Goal: Use online tool/utility: Utilize a website feature to perform a specific function

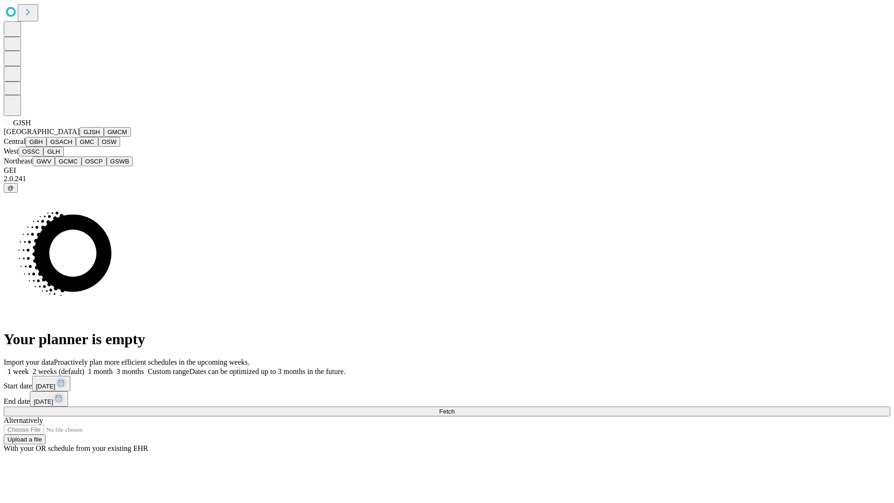
click at [80, 137] on button "GJSH" at bounding box center [92, 132] width 24 height 10
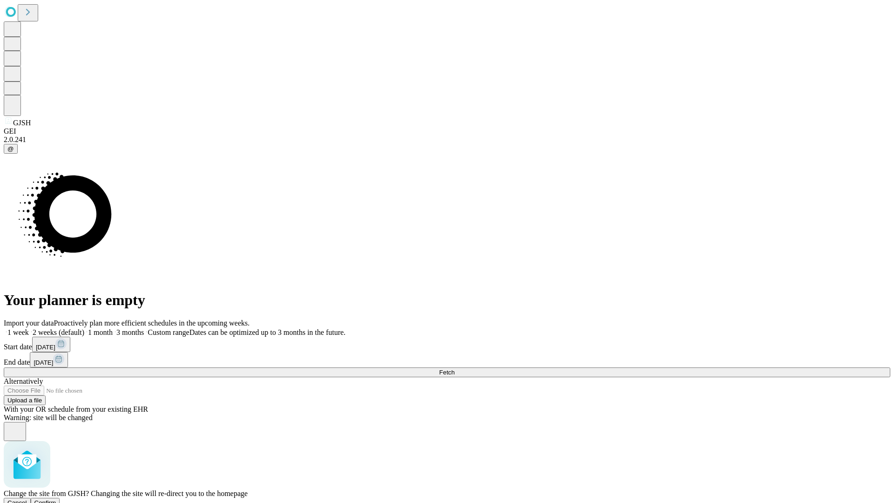
click at [56, 499] on span "Confirm" at bounding box center [45, 502] width 22 height 7
click at [113, 328] on label "1 month" at bounding box center [98, 332] width 28 height 8
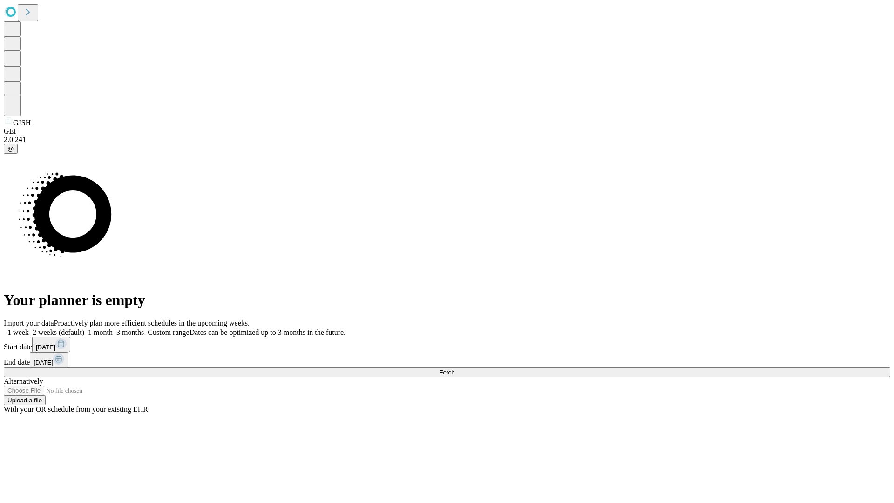
click at [455, 369] on span "Fetch" at bounding box center [446, 372] width 15 height 7
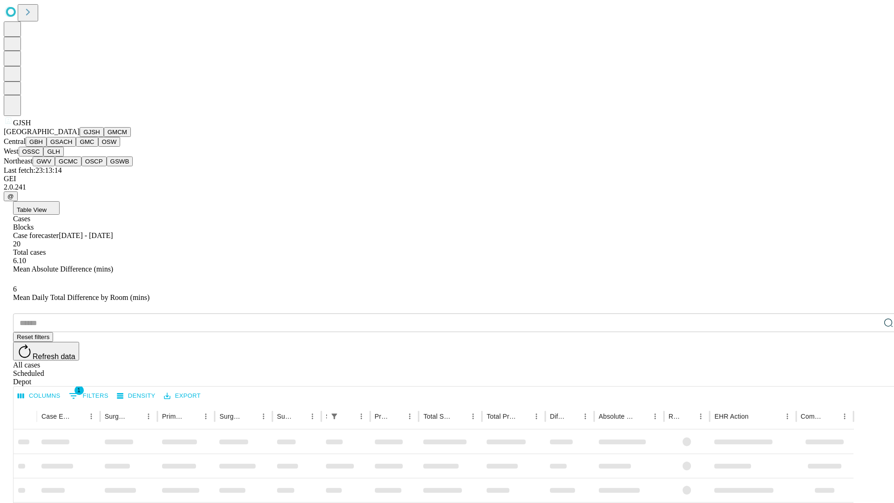
click at [104, 137] on button "GMCM" at bounding box center [117, 132] width 27 height 10
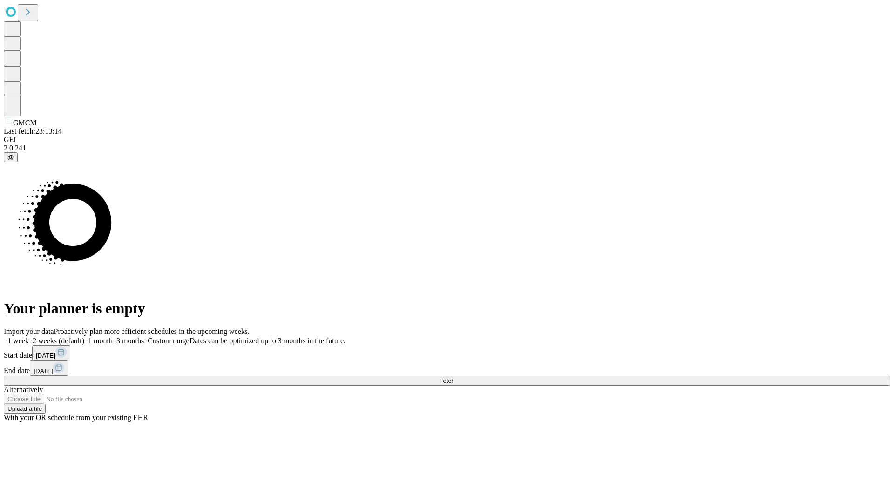
click at [113, 337] on label "1 month" at bounding box center [98, 341] width 28 height 8
click at [455, 377] on span "Fetch" at bounding box center [446, 380] width 15 height 7
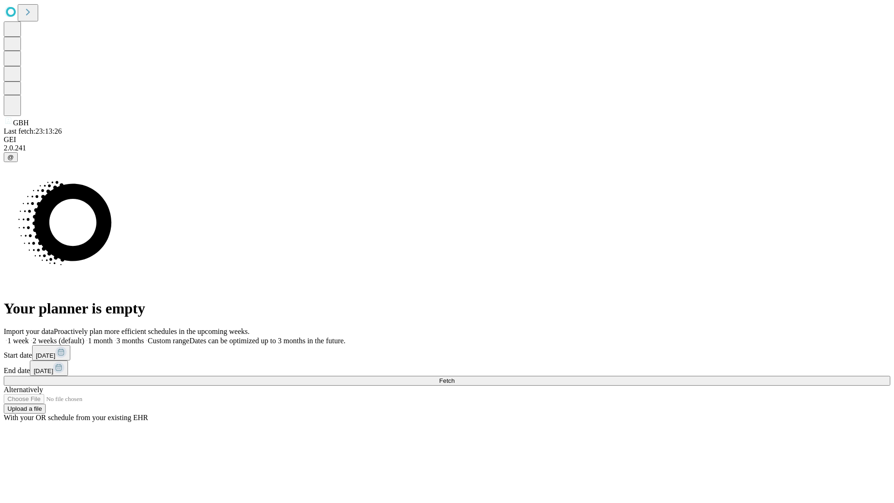
click at [113, 337] on label "1 month" at bounding box center [98, 341] width 28 height 8
click at [455, 377] on span "Fetch" at bounding box center [446, 380] width 15 height 7
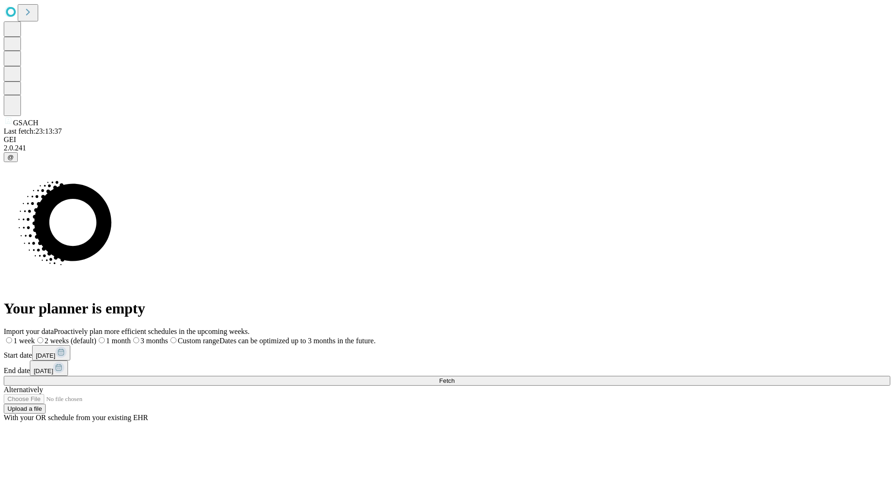
click at [455, 377] on span "Fetch" at bounding box center [446, 380] width 15 height 7
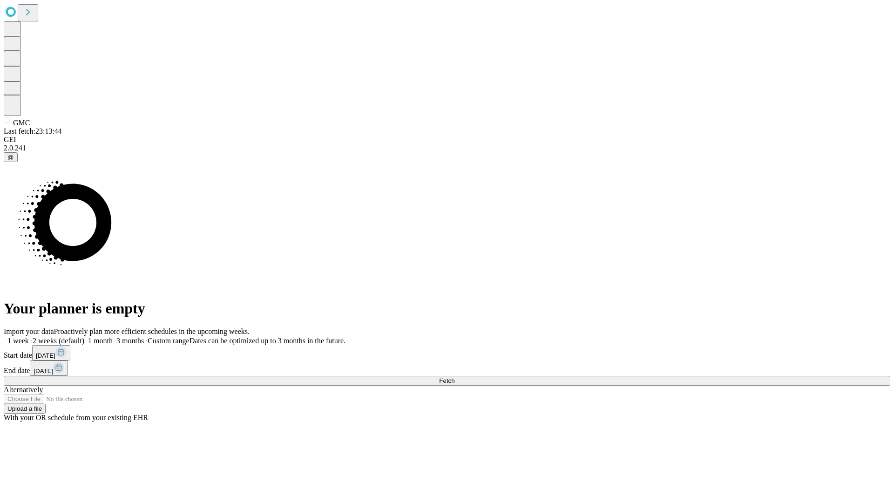
click at [455, 377] on span "Fetch" at bounding box center [446, 380] width 15 height 7
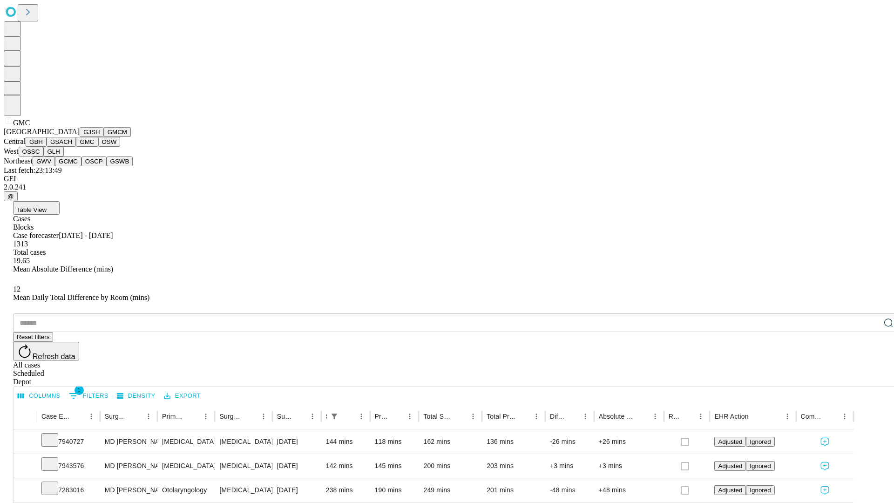
click at [98, 147] on button "OSW" at bounding box center [109, 142] width 22 height 10
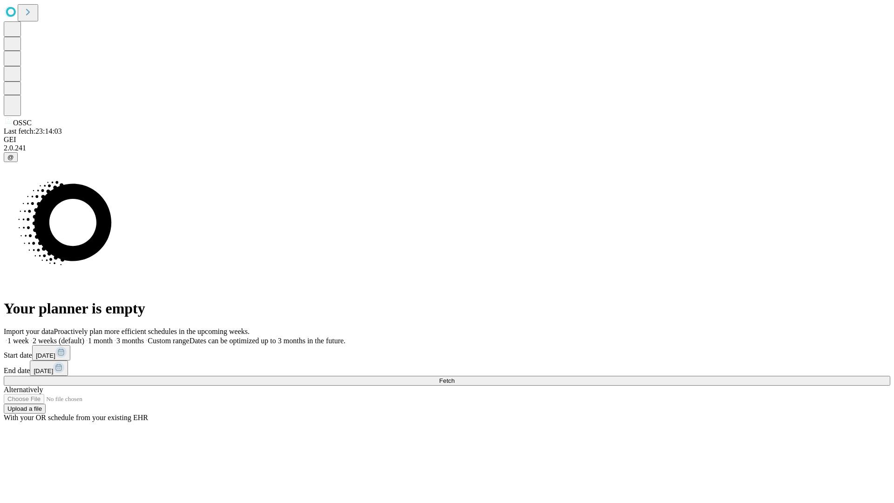
click at [113, 337] on label "1 month" at bounding box center [98, 341] width 28 height 8
click at [455, 377] on span "Fetch" at bounding box center [446, 380] width 15 height 7
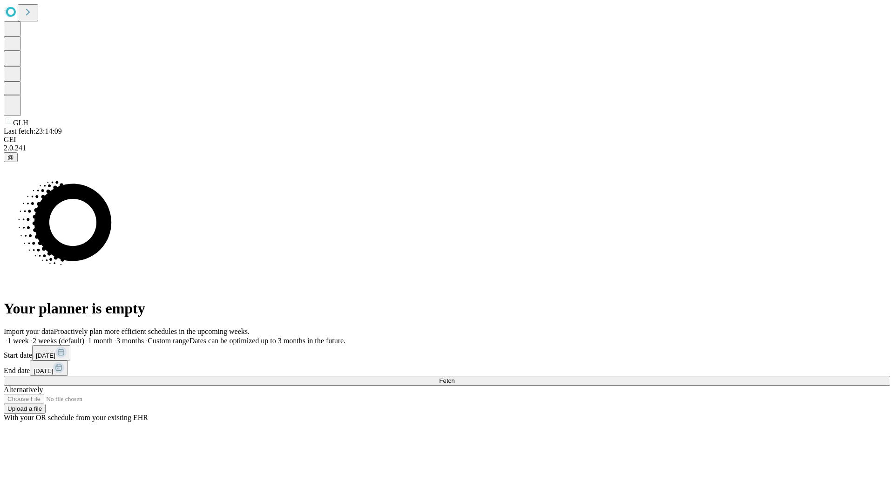
click at [113, 337] on label "1 month" at bounding box center [98, 341] width 28 height 8
click at [455, 377] on span "Fetch" at bounding box center [446, 380] width 15 height 7
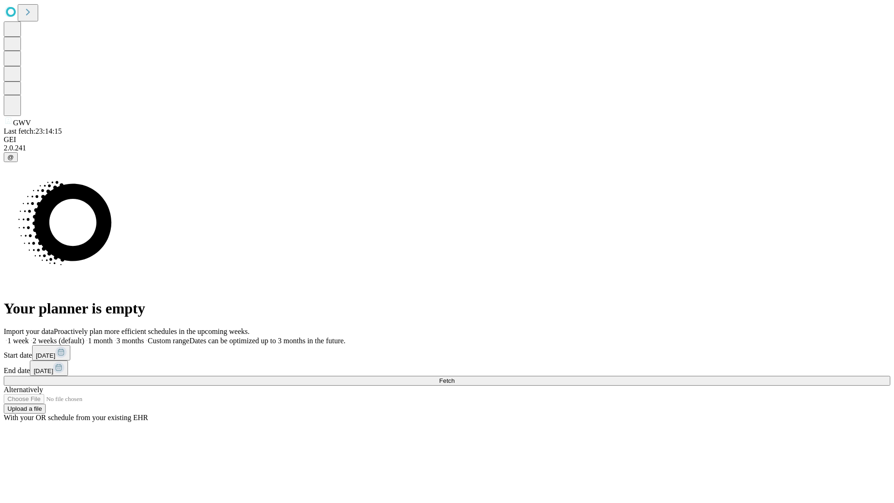
click at [455, 377] on span "Fetch" at bounding box center [446, 380] width 15 height 7
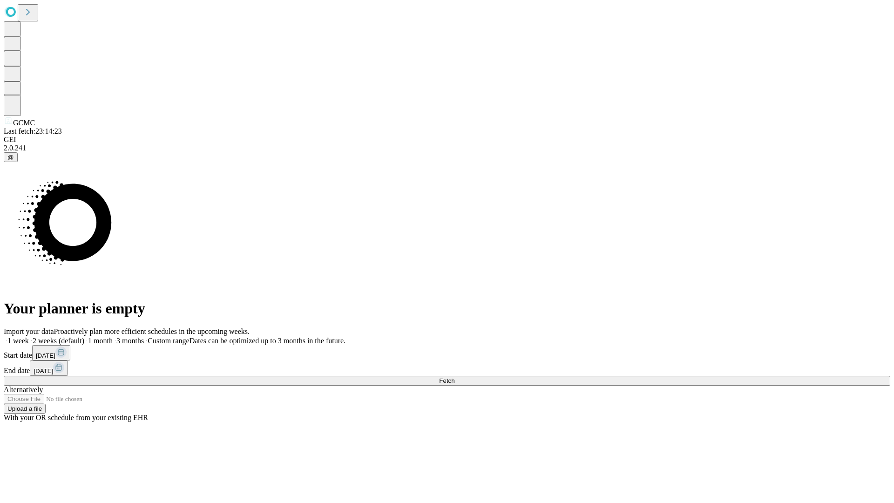
click at [455, 377] on span "Fetch" at bounding box center [446, 380] width 15 height 7
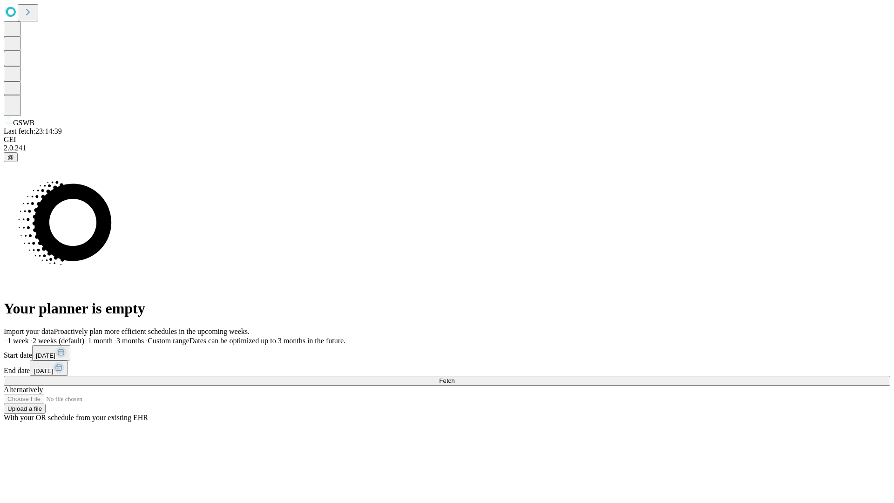
click at [113, 337] on label "1 month" at bounding box center [98, 341] width 28 height 8
click at [455, 377] on span "Fetch" at bounding box center [446, 380] width 15 height 7
